Goal: Task Accomplishment & Management: Manage account settings

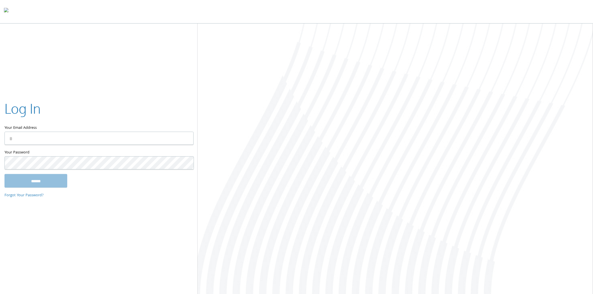
click at [103, 140] on input "Your Email Address" at bounding box center [98, 138] width 189 height 13
type input "**********"
click at [4, 174] on input "******" at bounding box center [35, 180] width 63 height 13
click at [236, 85] on div at bounding box center [396, 160] width 396 height 272
